Goal: Transaction & Acquisition: Purchase product/service

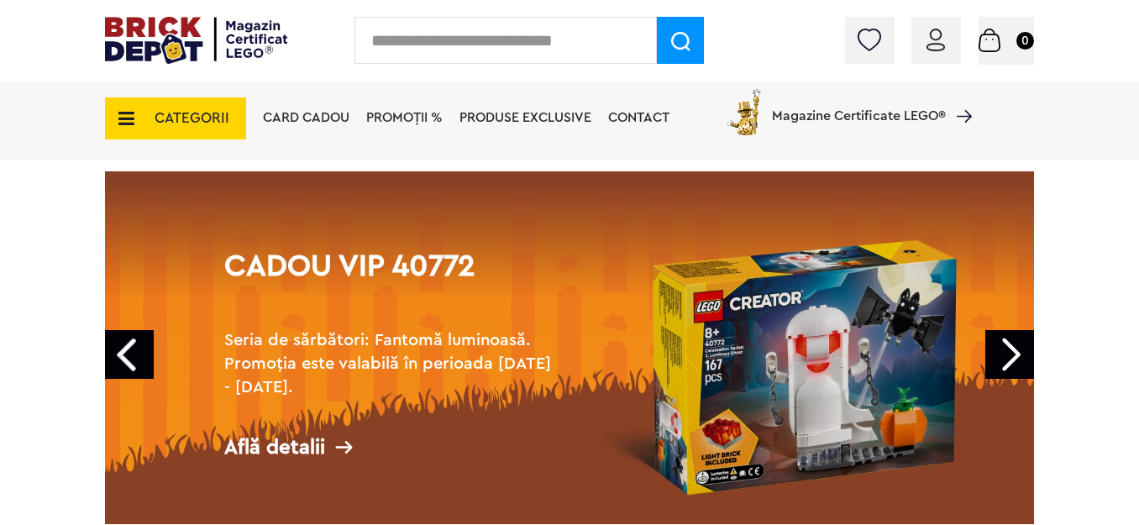
scroll to position [168, 0]
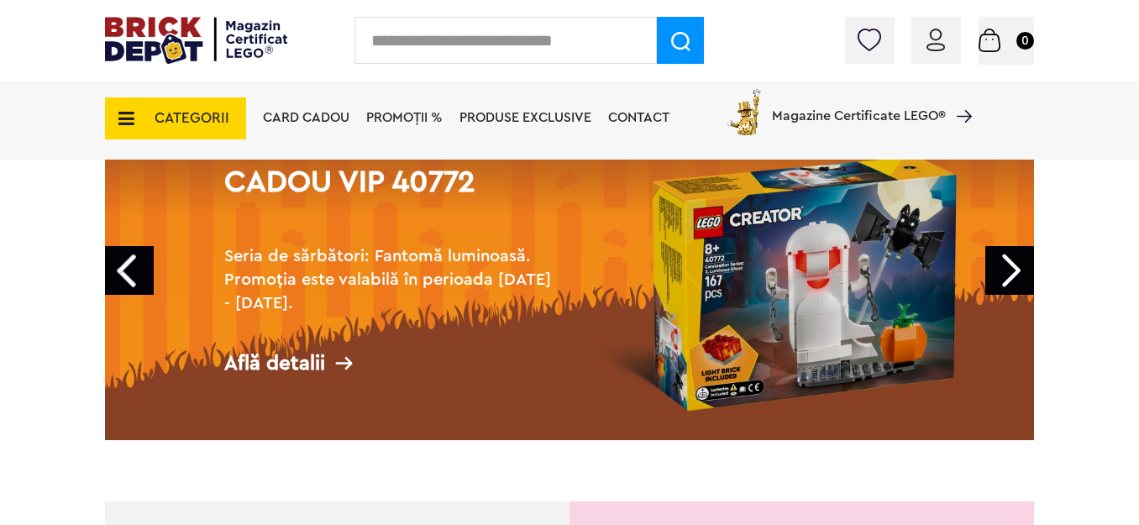
click at [1024, 272] on link "Next" at bounding box center [1009, 270] width 49 height 49
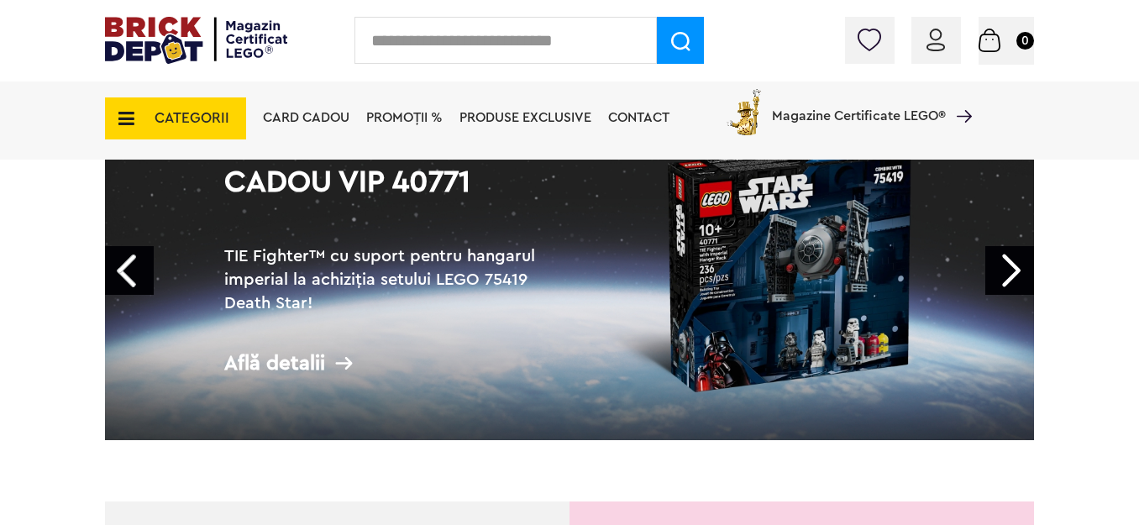
click at [1019, 270] on link "Next" at bounding box center [1009, 270] width 49 height 49
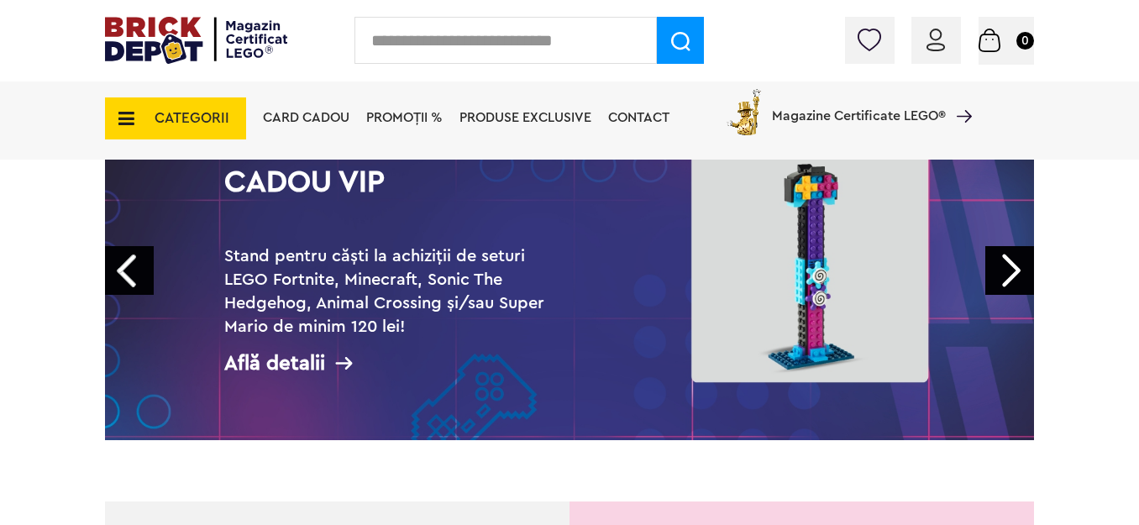
click at [1018, 270] on link "Next" at bounding box center [1009, 270] width 49 height 49
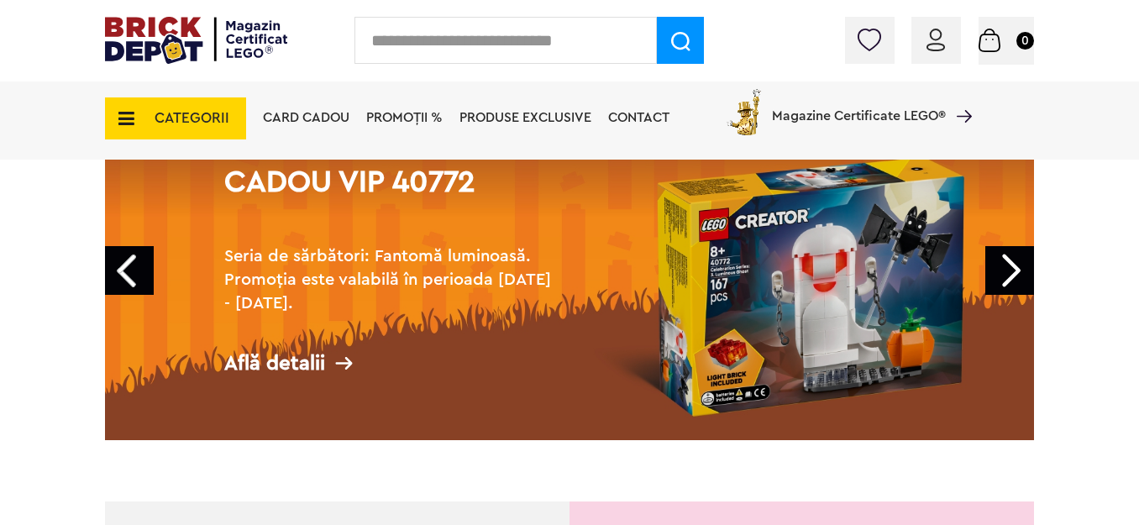
click at [1018, 270] on link "Next" at bounding box center [1009, 270] width 49 height 49
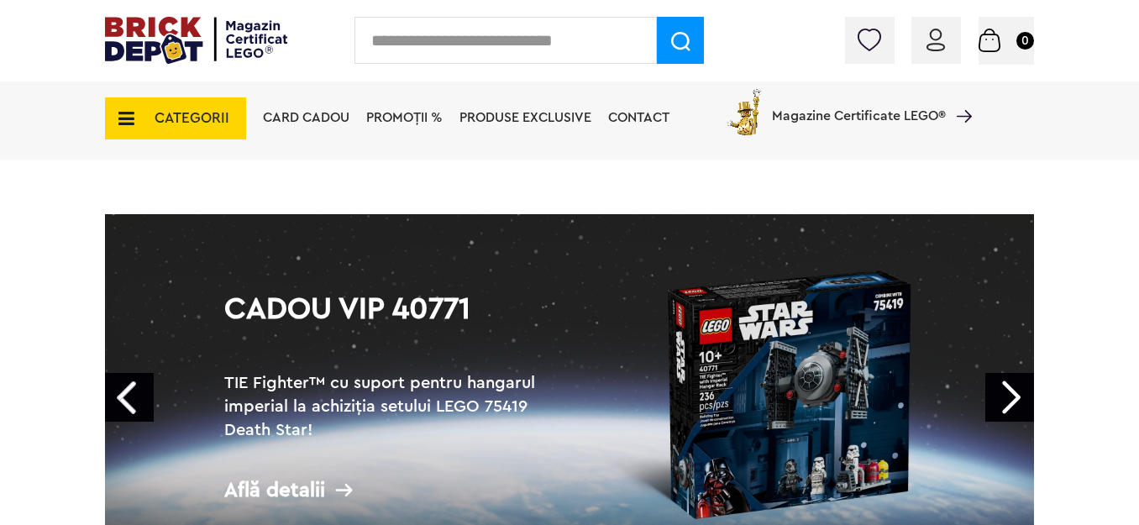
scroll to position [0, 0]
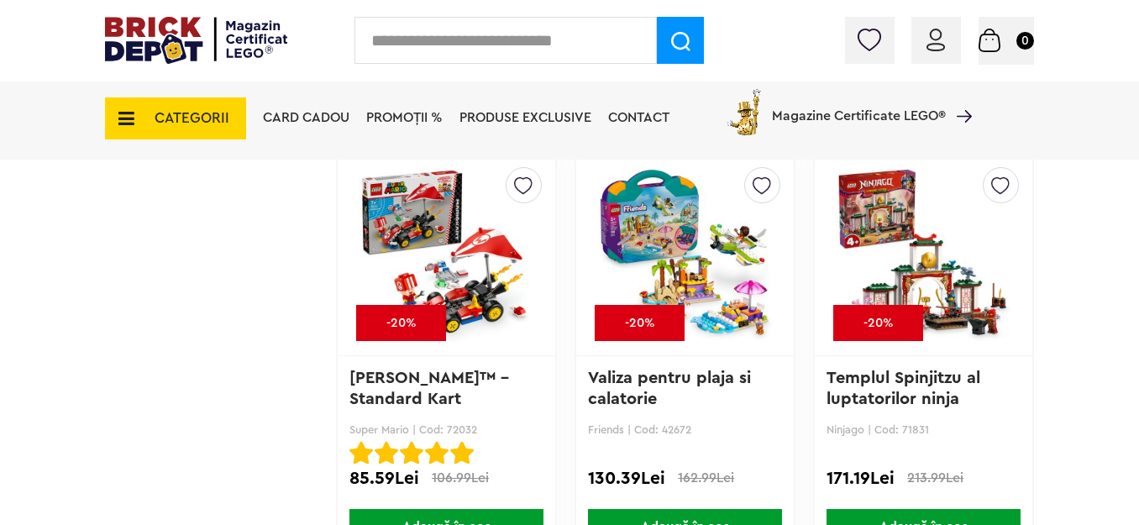
scroll to position [5796, 0]
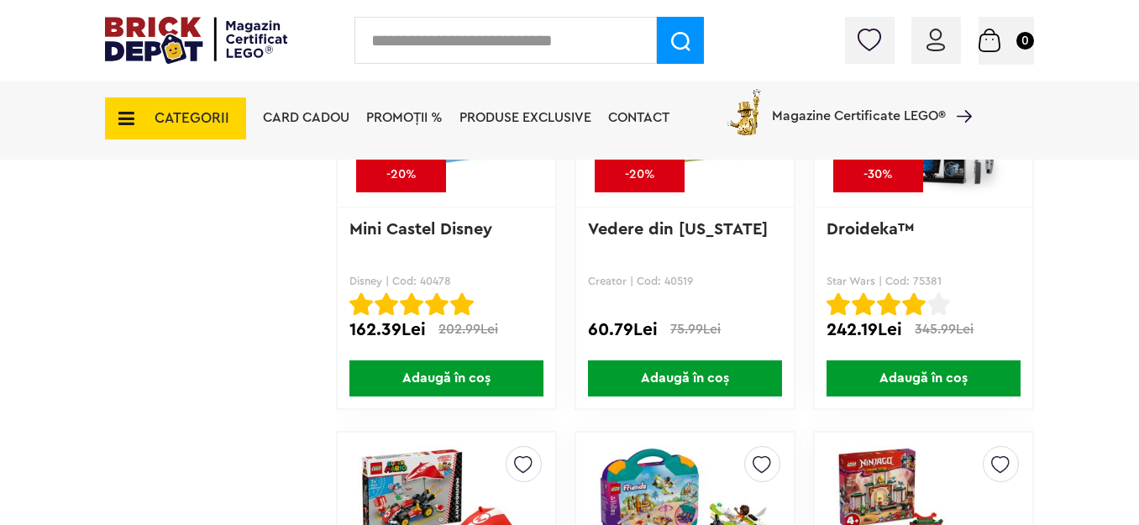
click at [937, 42] on img at bounding box center [936, 40] width 18 height 23
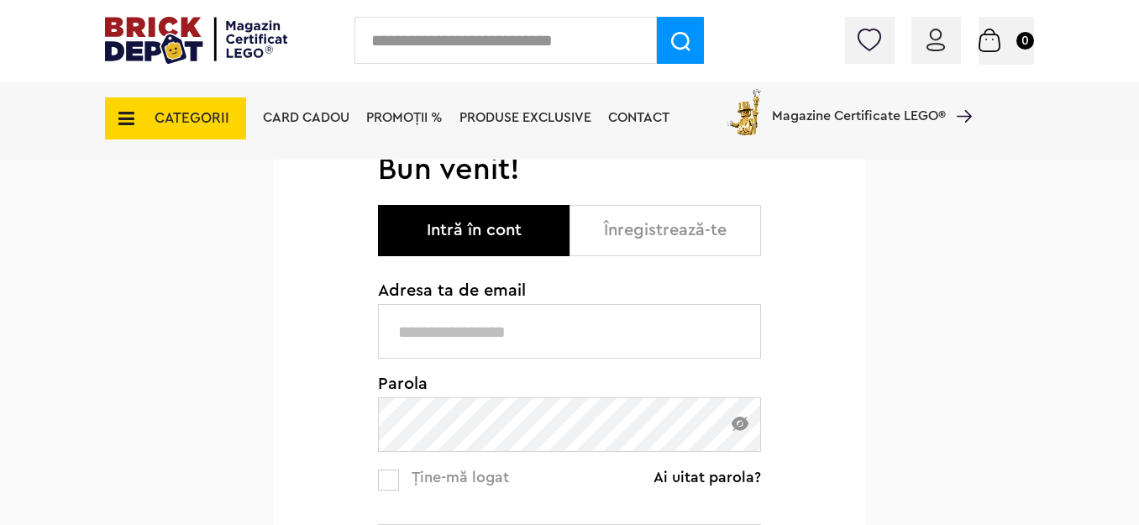
click at [477, 332] on input "text" at bounding box center [569, 331] width 383 height 55
type input "**********"
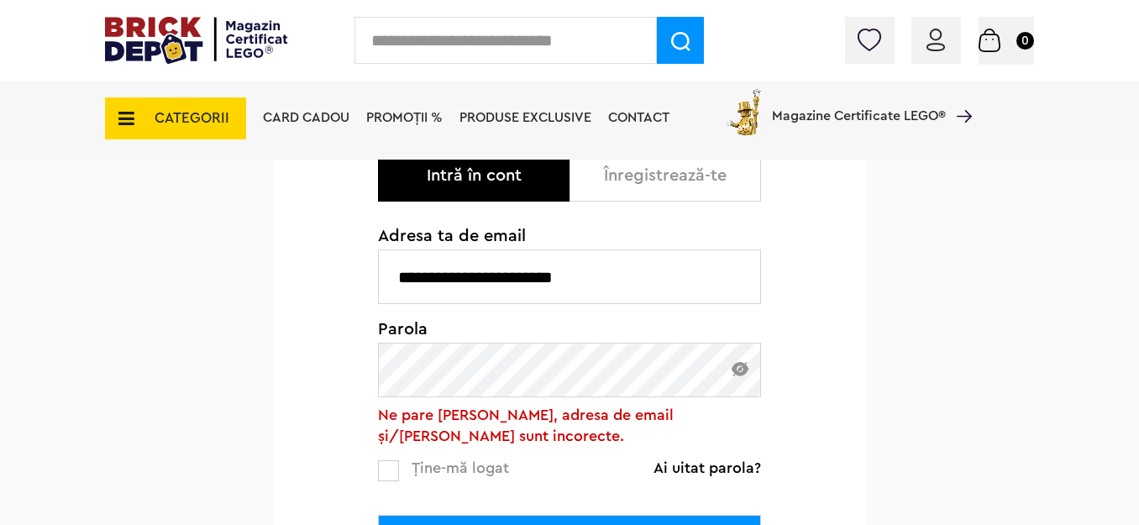
scroll to position [252, 0]
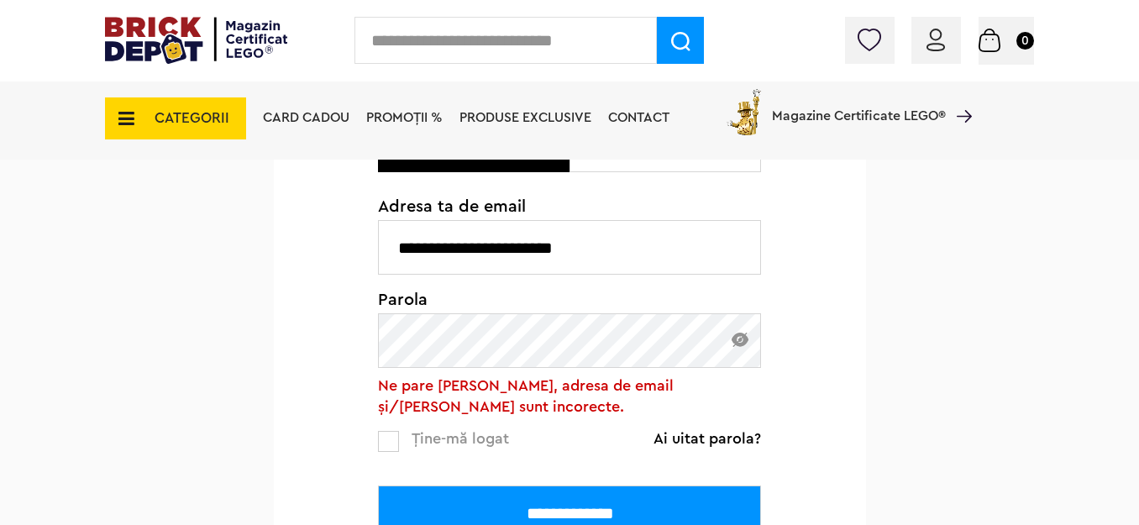
click at [735, 342] on img at bounding box center [740, 340] width 17 height 14
click at [378, 486] on input "**********" at bounding box center [569, 513] width 383 height 55
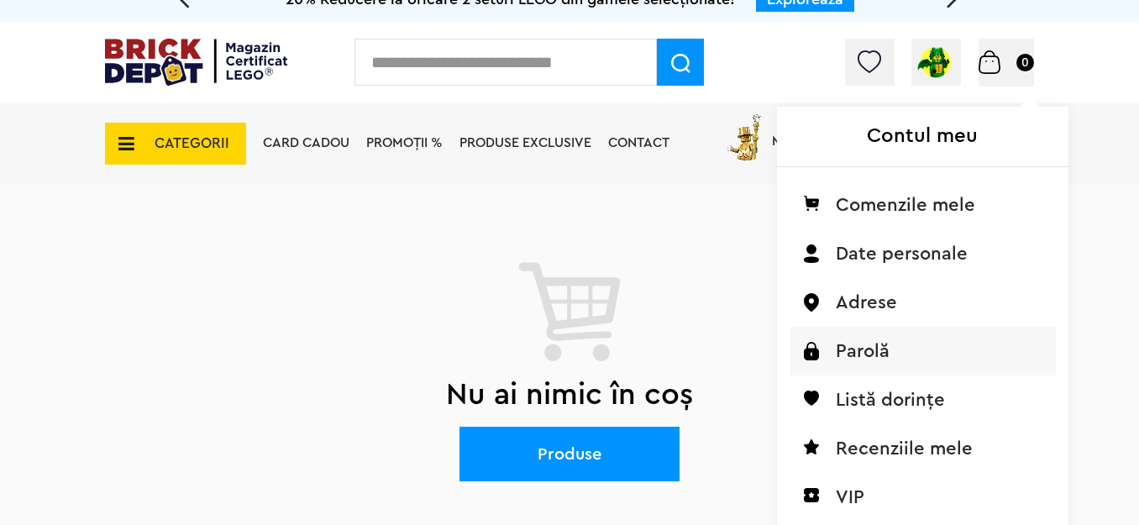
scroll to position [84, 0]
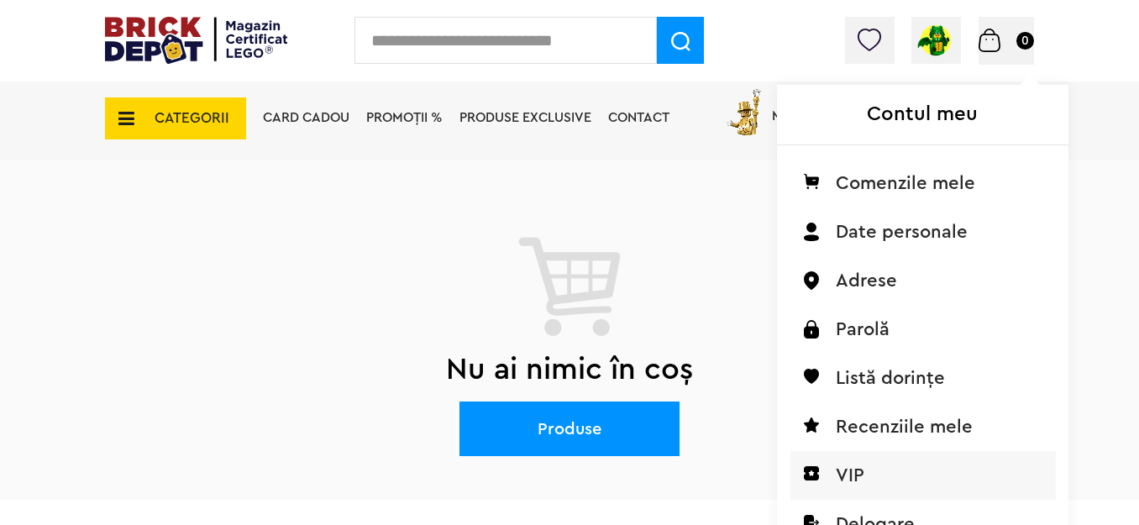
click at [852, 475] on li "VIP" at bounding box center [922, 475] width 265 height 49
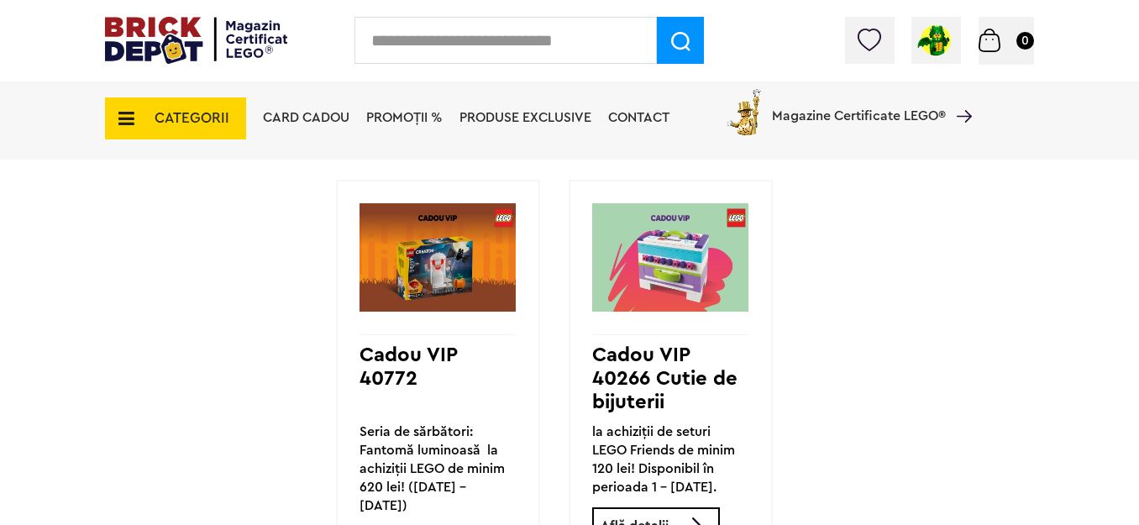
scroll to position [1176, 0]
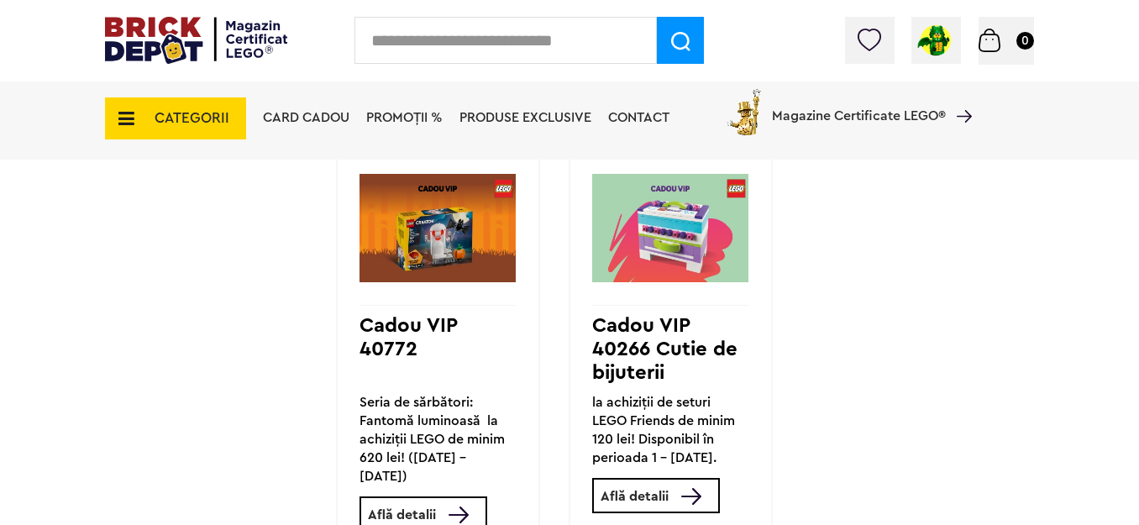
click at [442, 496] on link "Află detalii" at bounding box center [424, 513] width 128 height 35
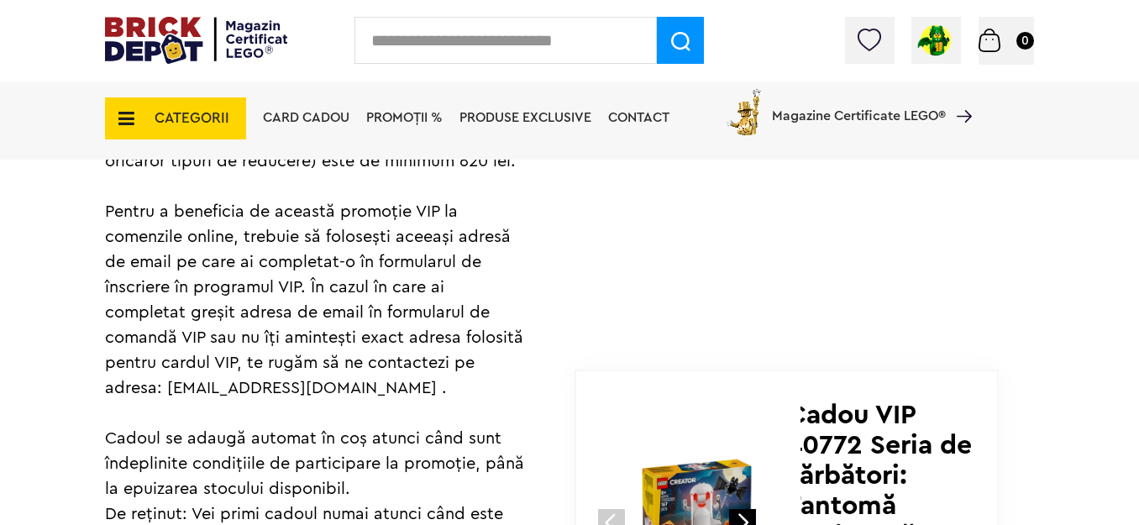
scroll to position [840, 0]
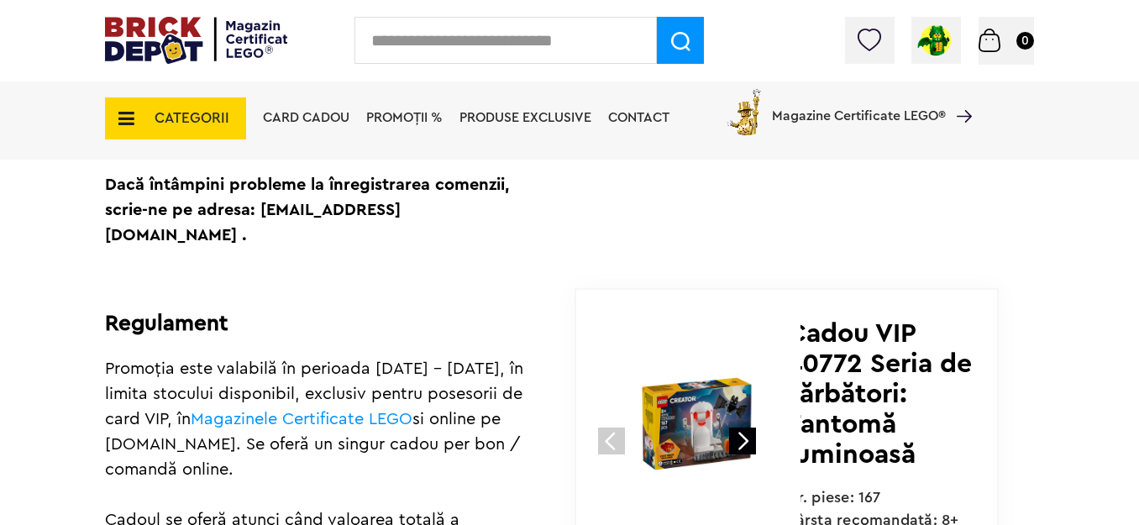
click at [179, 118] on span "CATEGORII" at bounding box center [192, 118] width 75 height 14
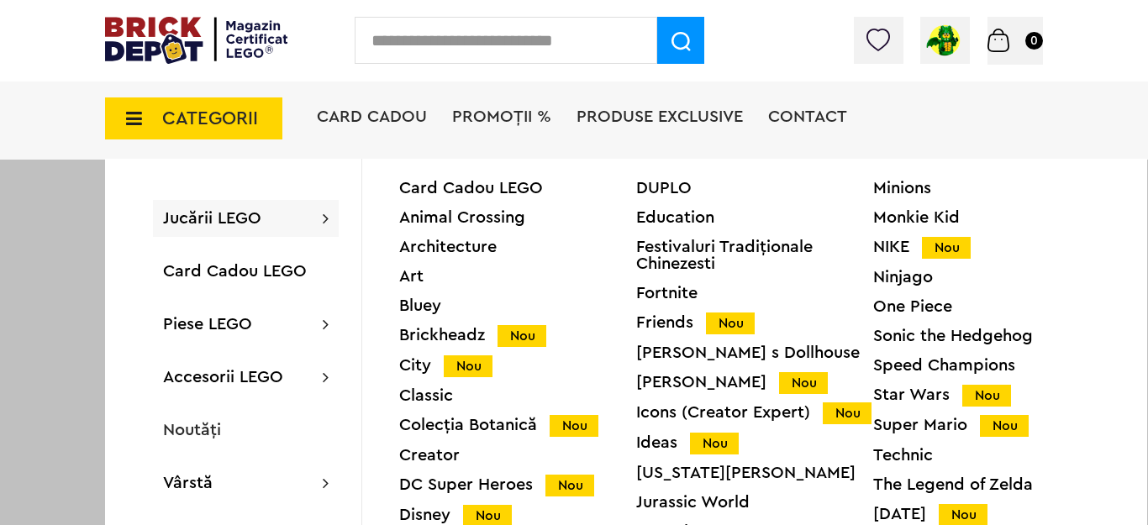
click at [933, 513] on div "Wednesday Nou" at bounding box center [991, 515] width 237 height 18
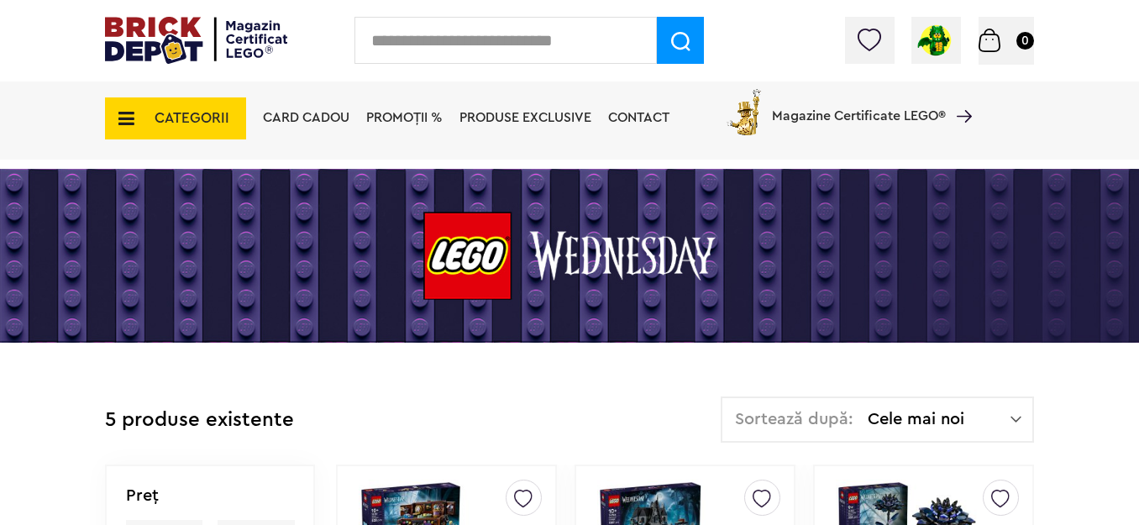
scroll to position [84, 0]
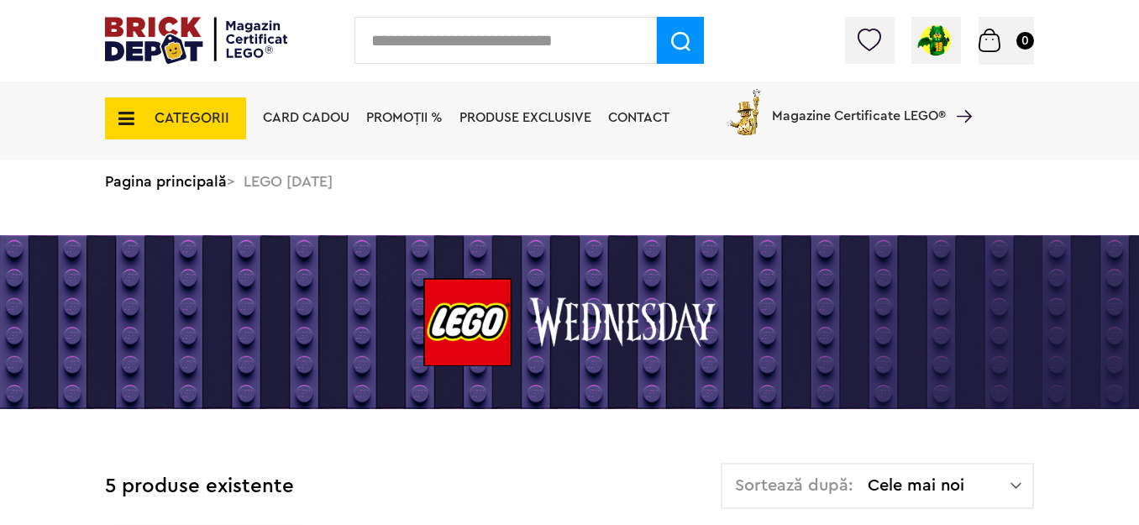
click at [209, 116] on span "CATEGORII" at bounding box center [192, 118] width 75 height 14
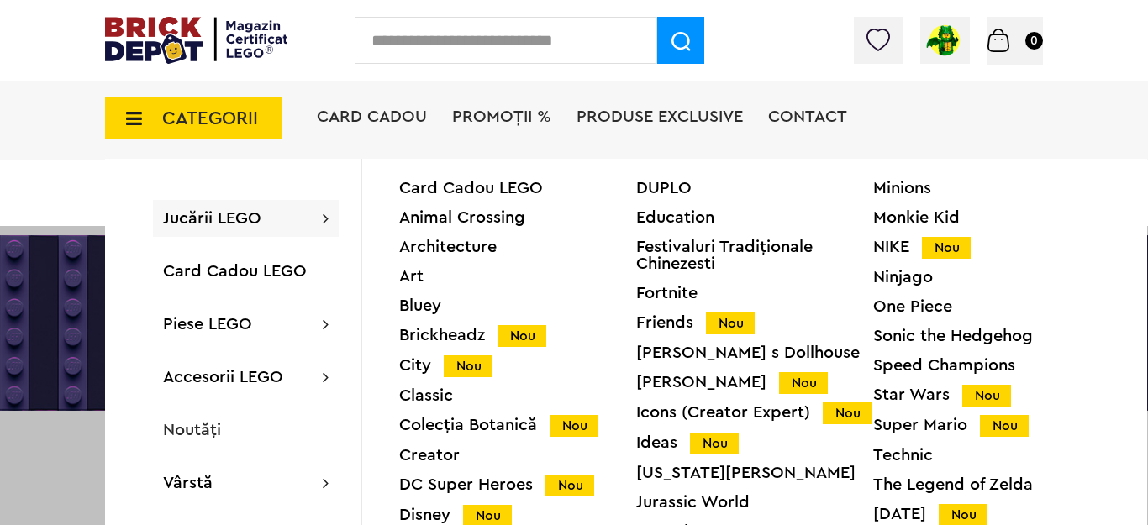
click at [902, 276] on div "Ninjago" at bounding box center [991, 277] width 237 height 17
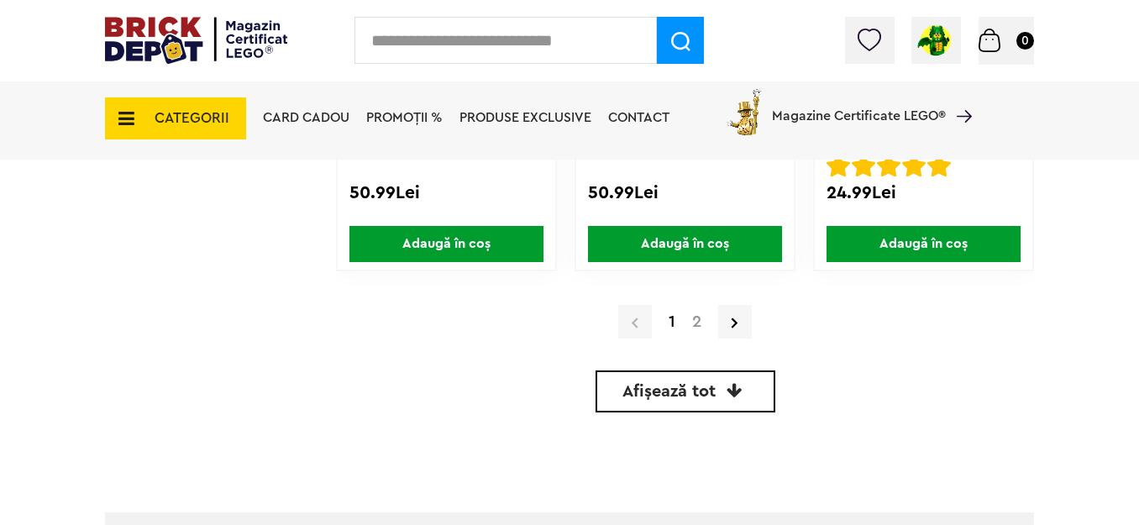
scroll to position [4200, 0]
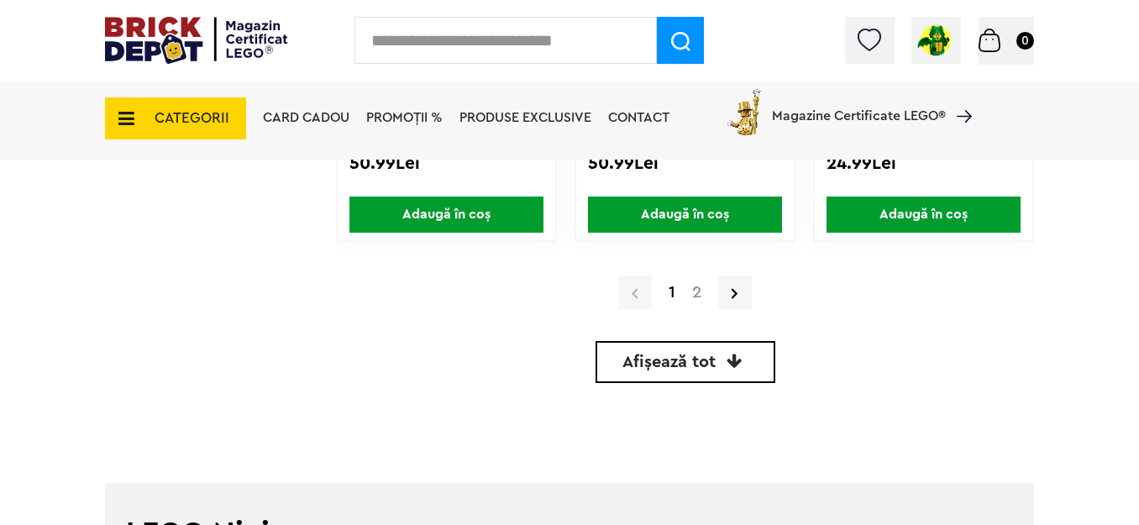
click at [690, 363] on span "Afișează tot" at bounding box center [668, 362] width 93 height 17
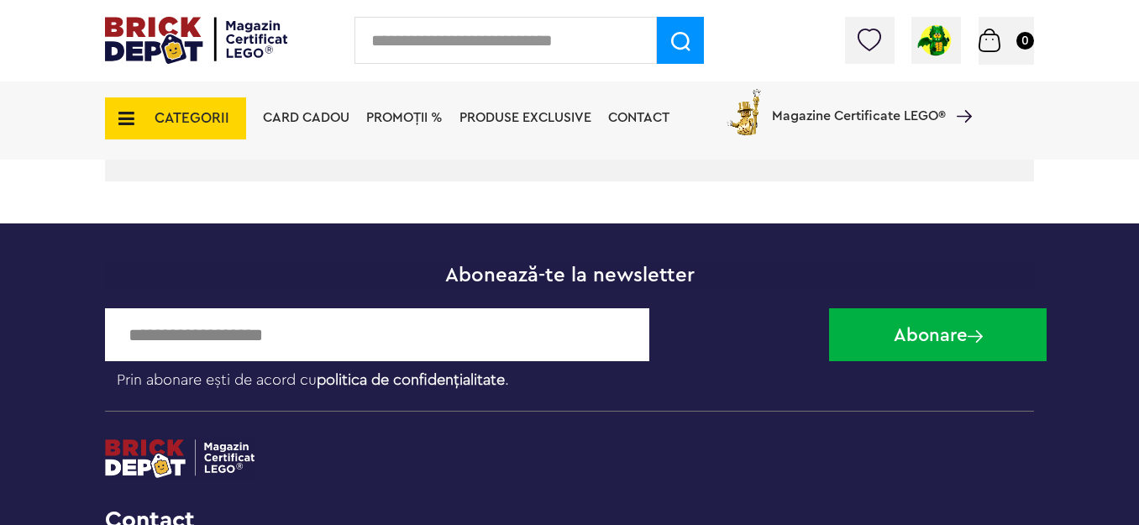
scroll to position [8209, 0]
